Goal: Transaction & Acquisition: Purchase product/service

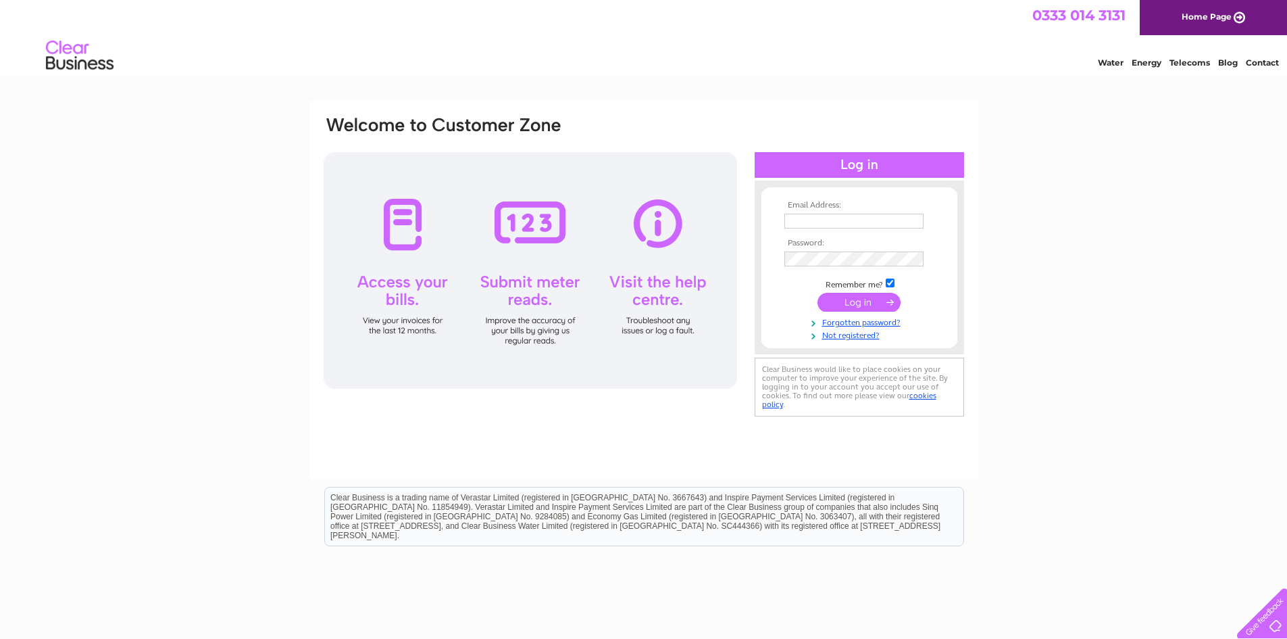
type input "emporiumlocal74@gmail.com"
click at [879, 305] on input "submit" at bounding box center [859, 302] width 83 height 19
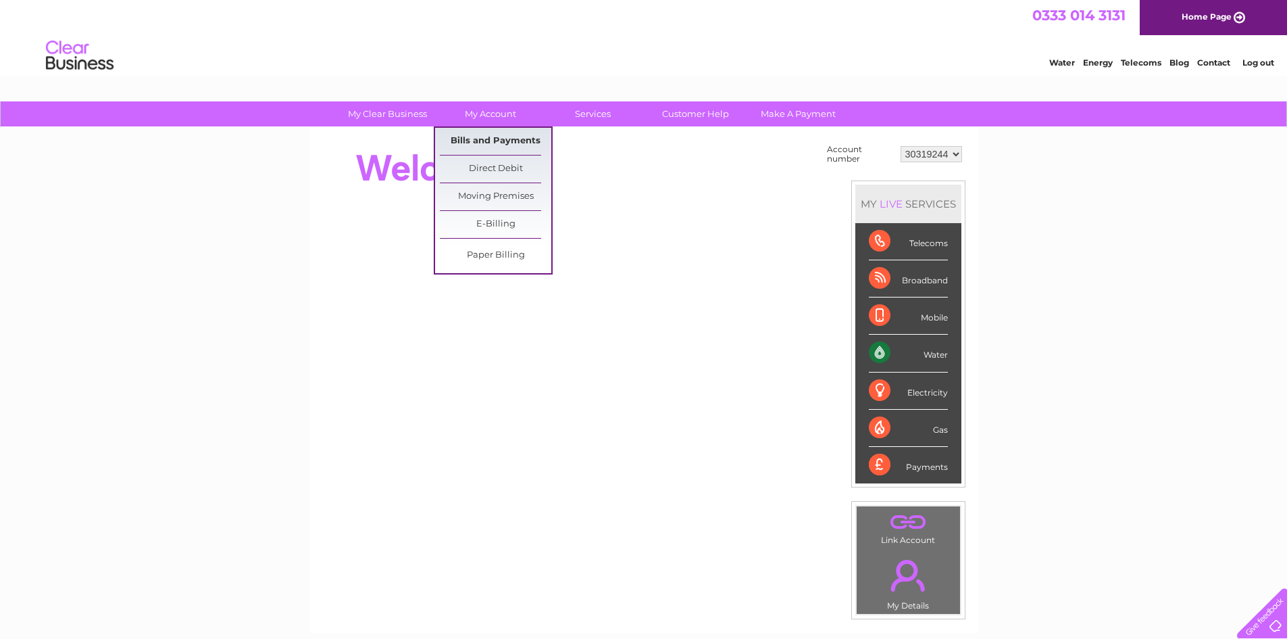
click at [499, 132] on link "Bills and Payments" at bounding box center [496, 141] width 112 height 27
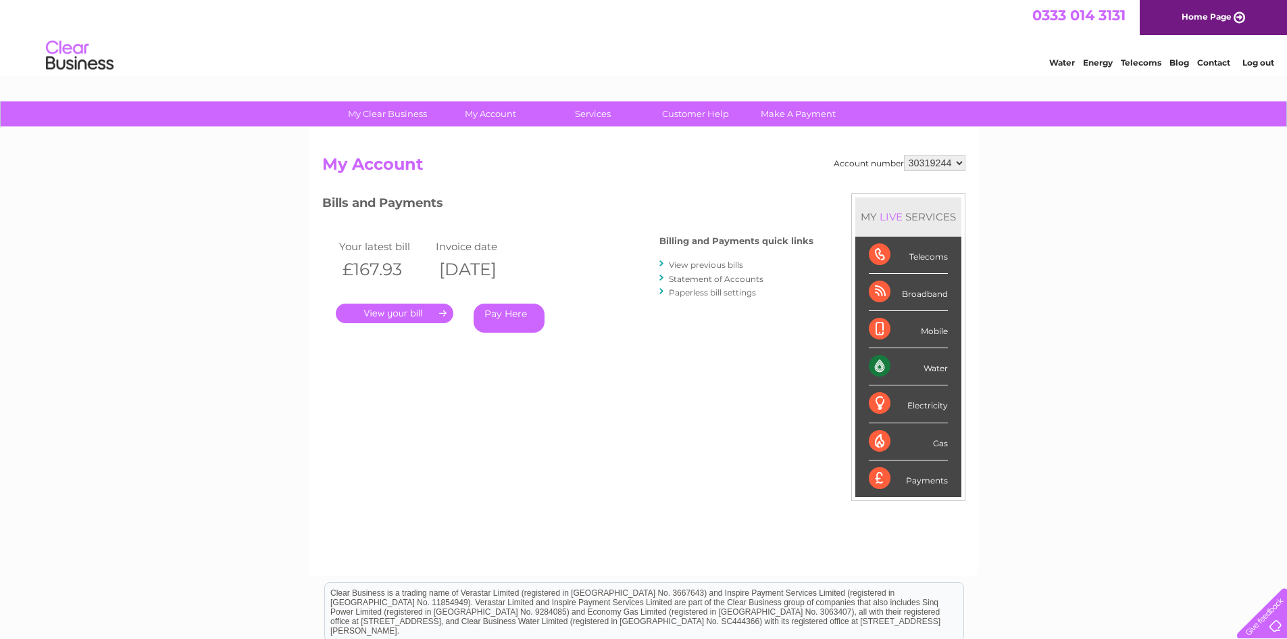
click at [417, 310] on link "." at bounding box center [395, 313] width 118 height 20
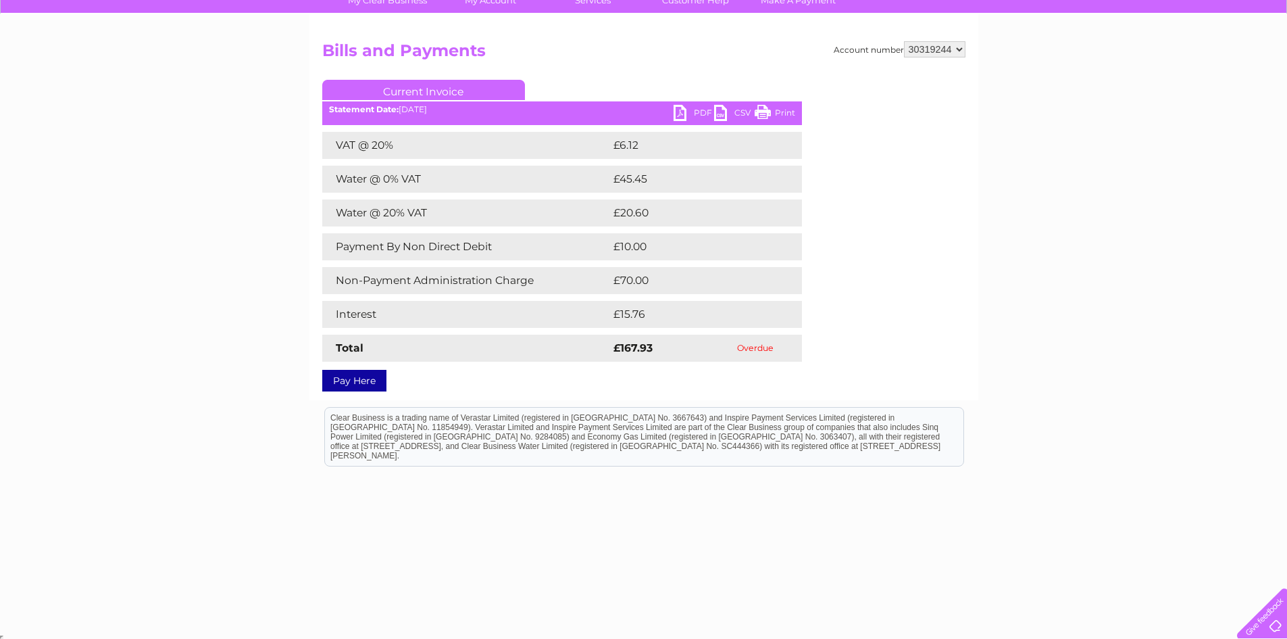
scroll to position [116, 0]
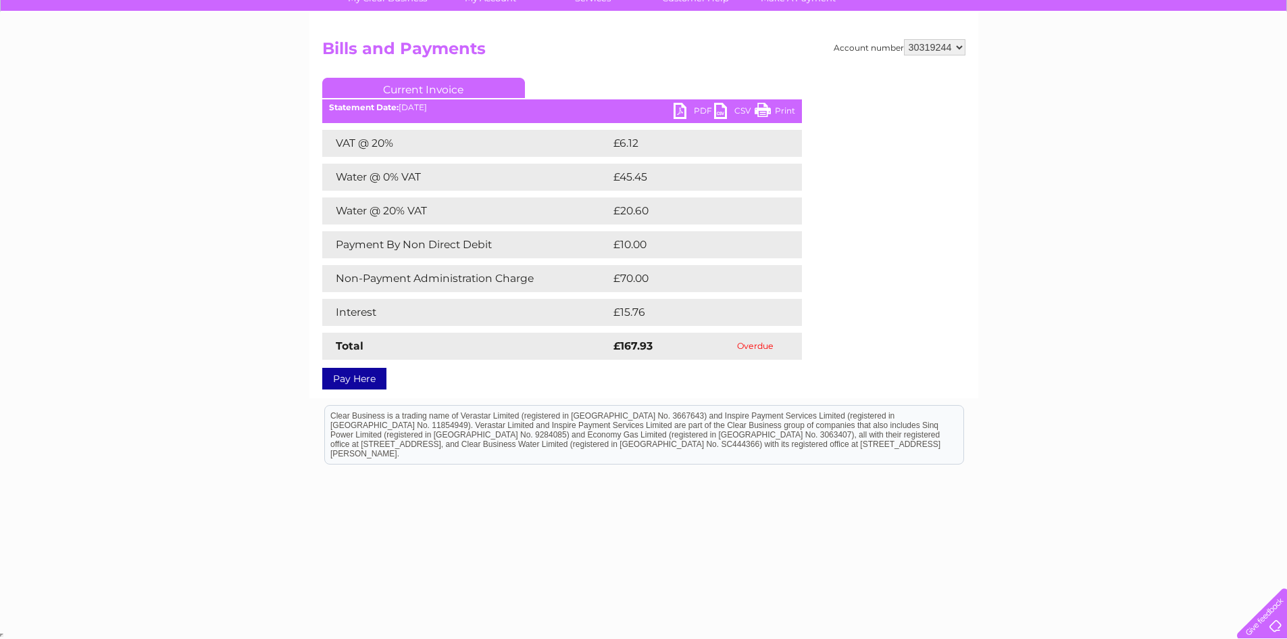
click at [373, 376] on link "Pay Here" at bounding box center [354, 379] width 64 height 22
